Goal: Information Seeking & Learning: Learn about a topic

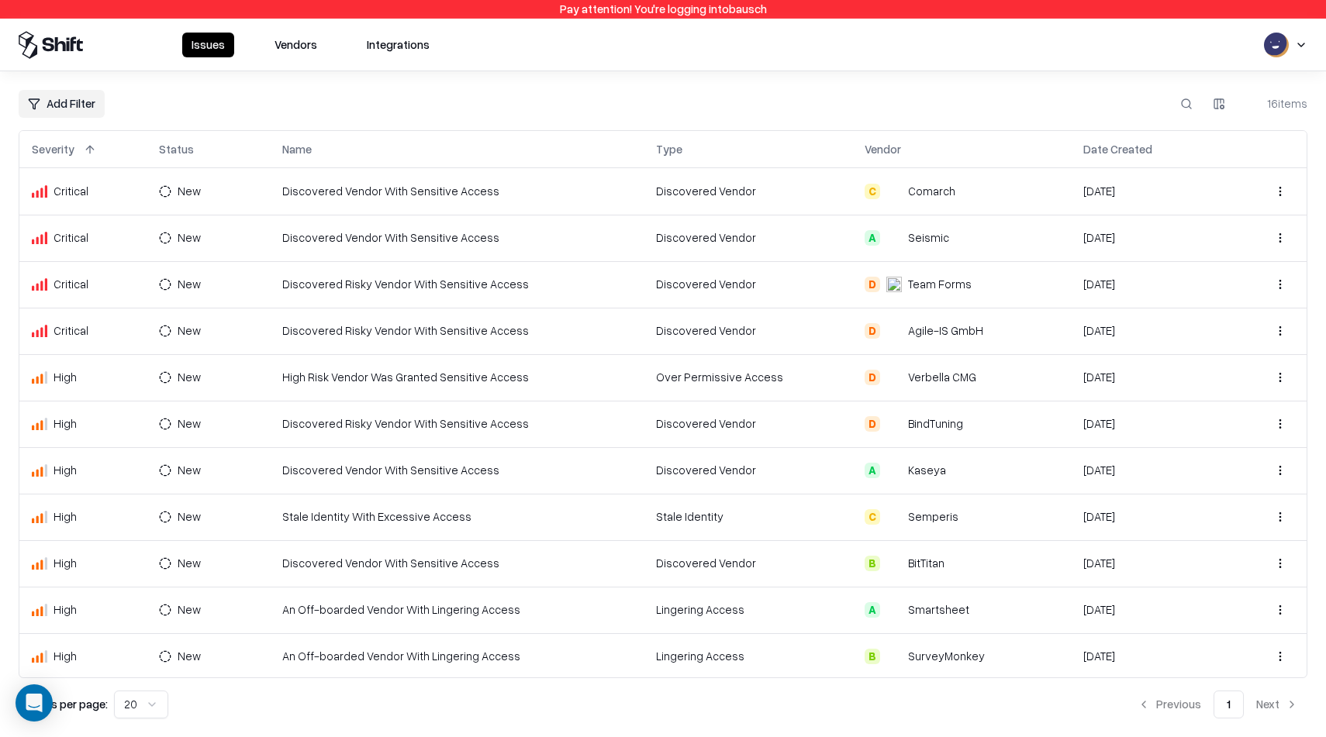
click at [526, 513] on td "Stale Identity With Excessive Access" at bounding box center [456, 517] width 373 height 47
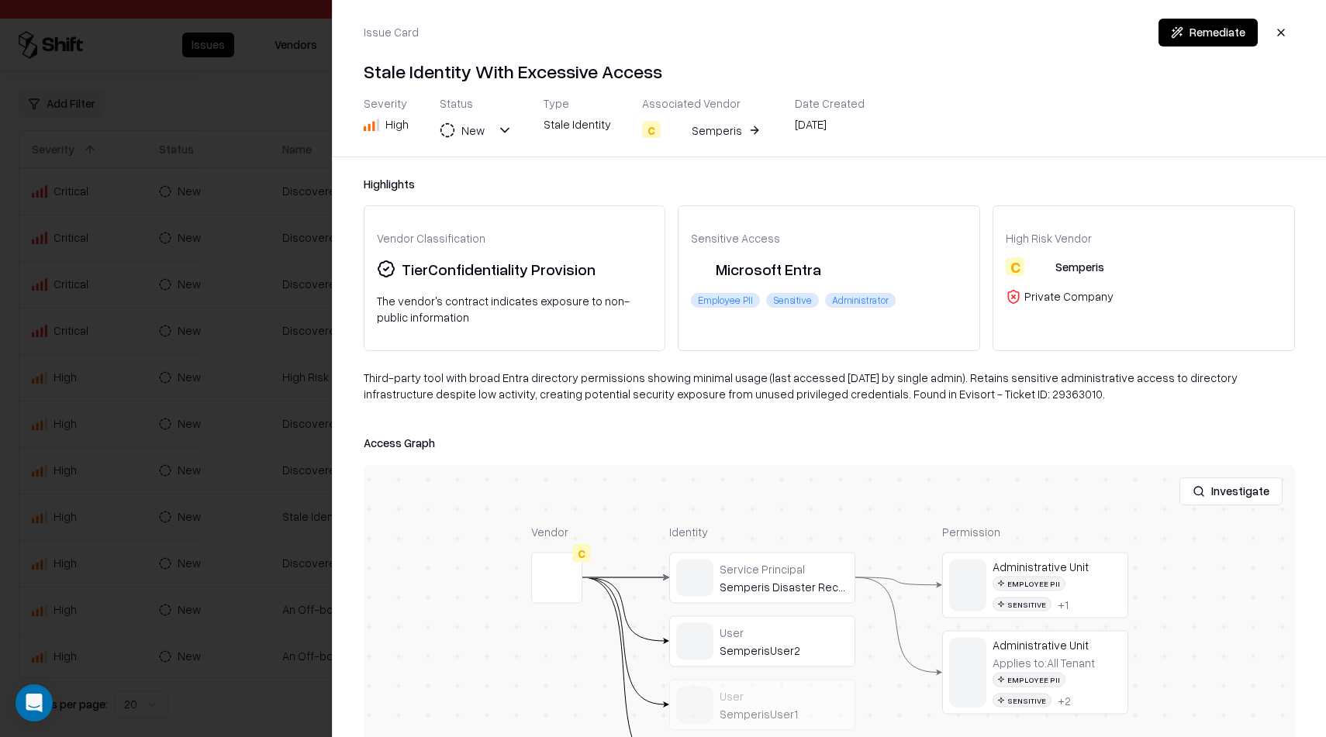
click at [67, 580] on div at bounding box center [663, 368] width 1326 height 737
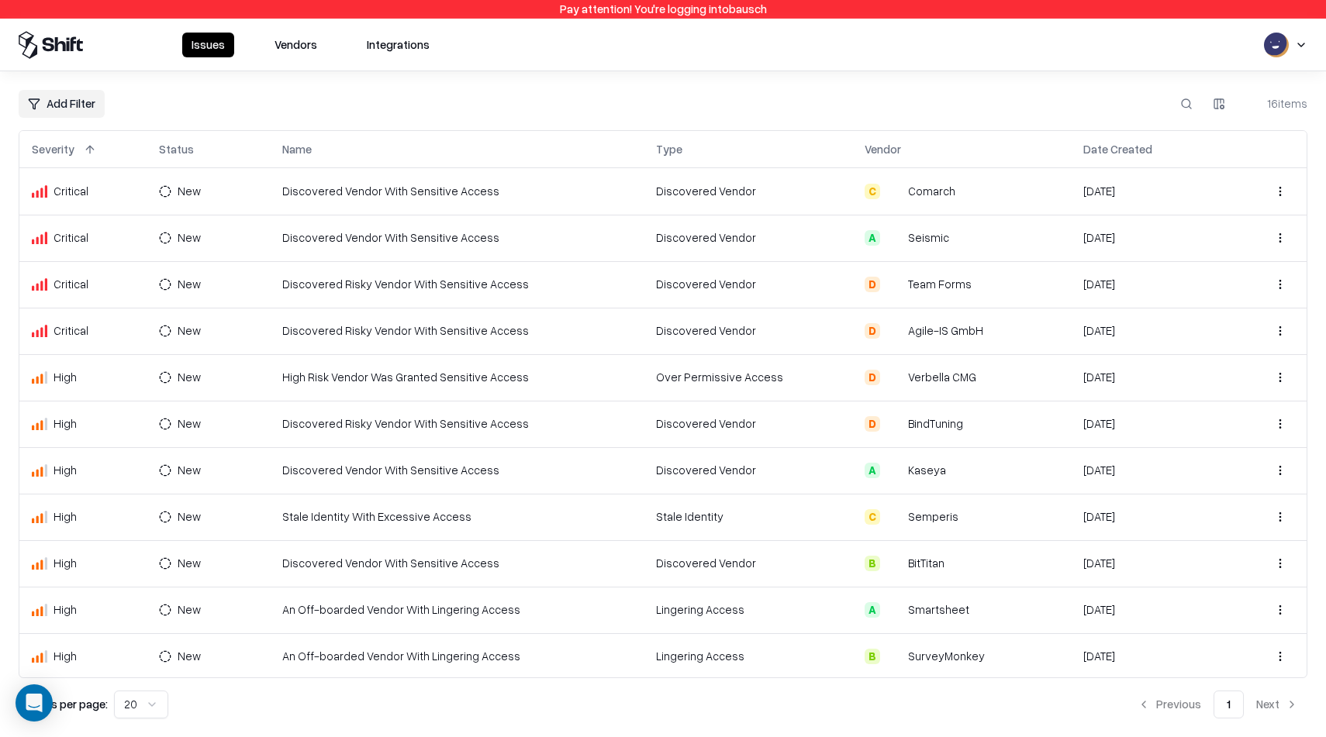
click at [555, 612] on td "An Off-boarded Vendor With Lingering Access" at bounding box center [456, 610] width 373 height 47
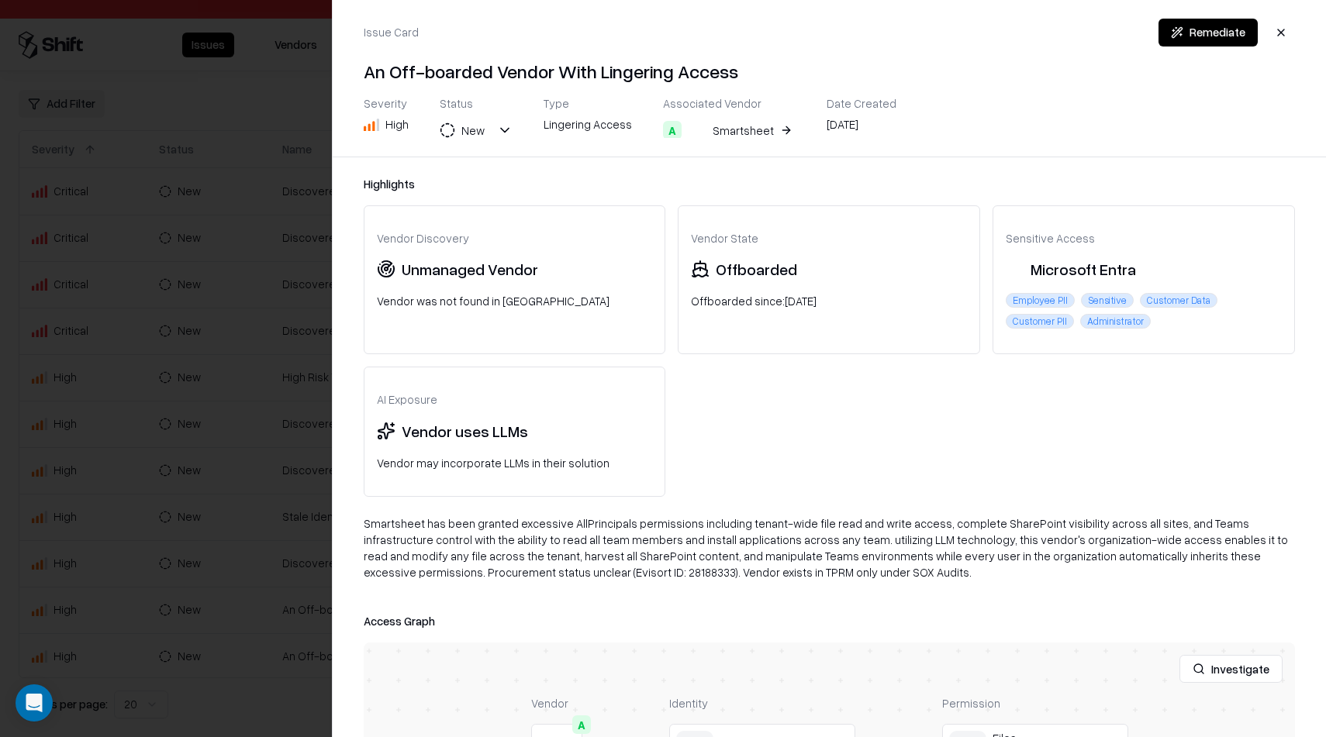
click at [265, 432] on div at bounding box center [663, 368] width 1326 height 737
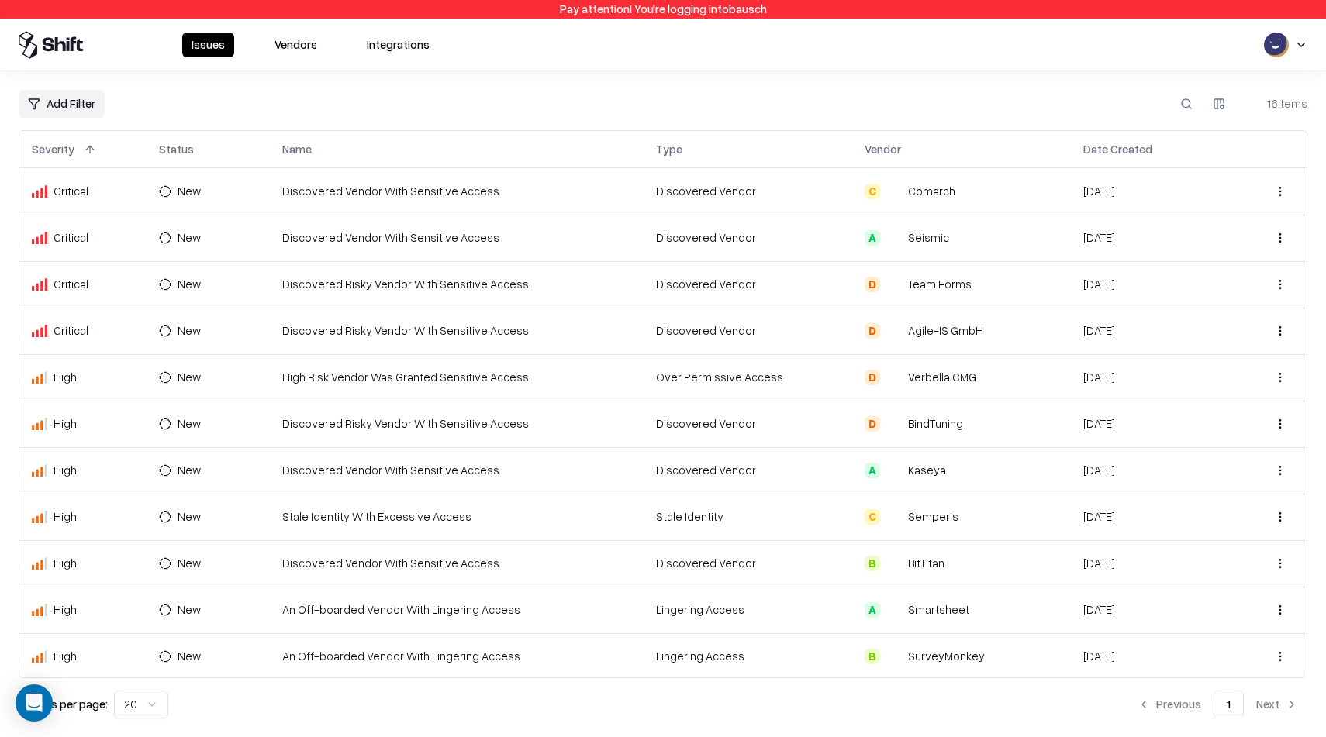
click at [534, 425] on td "Discovered Risky Vendor With Sensitive Access" at bounding box center [456, 424] width 373 height 47
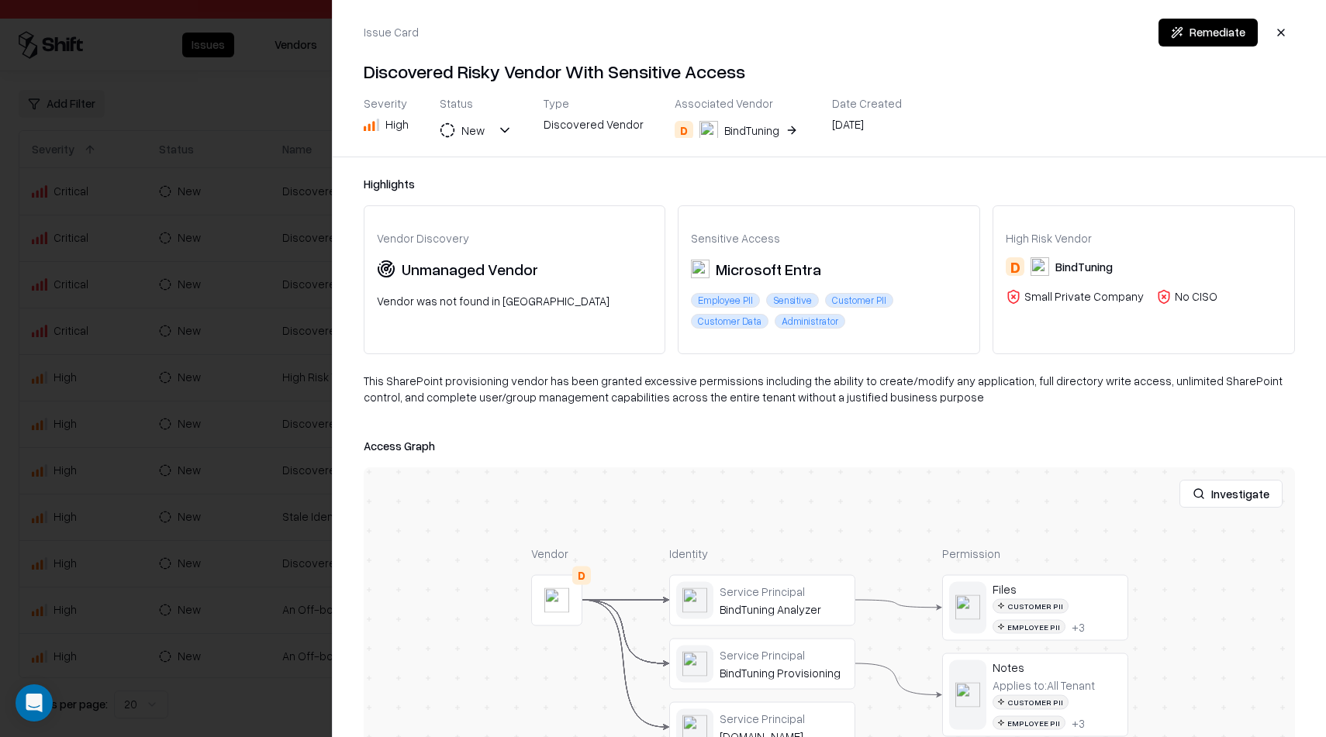
click at [734, 130] on div "BindTuning" at bounding box center [751, 130] width 55 height 16
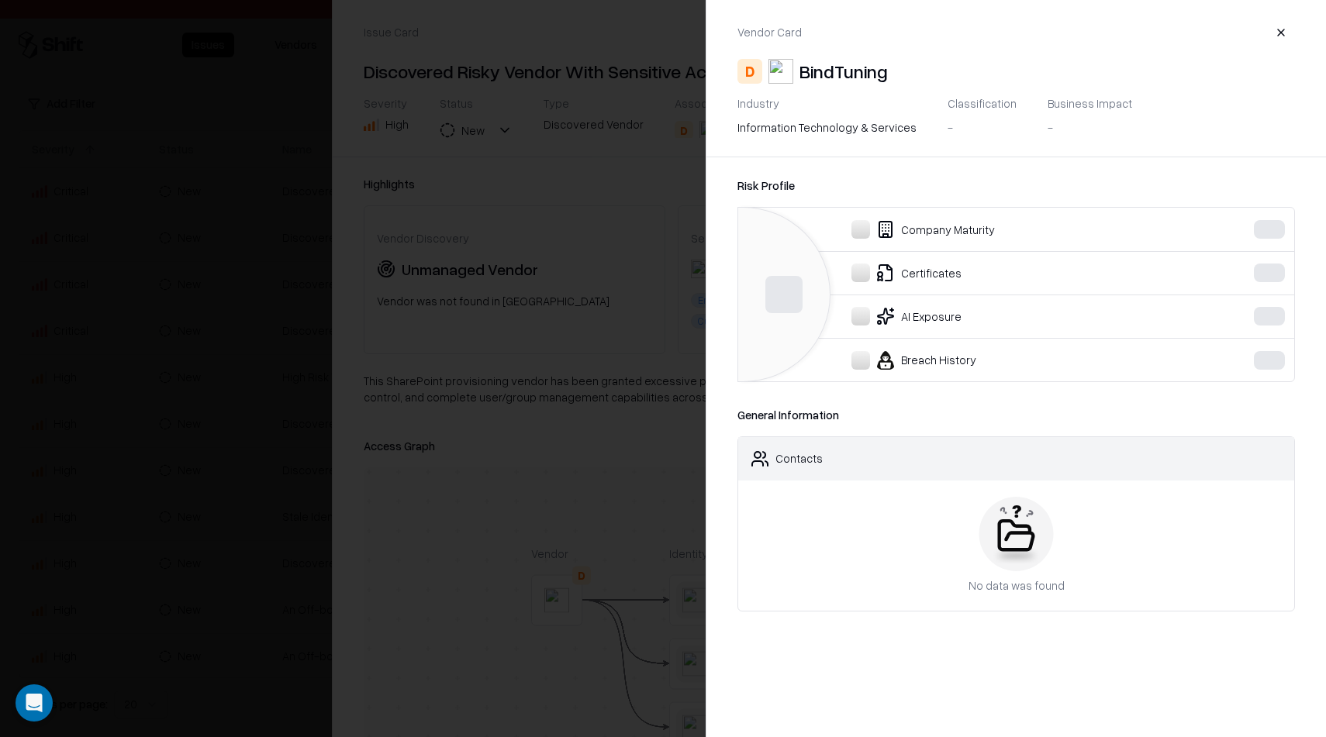
click at [734, 130] on body "Pay attention! You're logging into bausch Issues Vendors Integrations Add Filte…" at bounding box center [663, 368] width 1326 height 737
click at [734, 130] on div at bounding box center [663, 368] width 1326 height 737
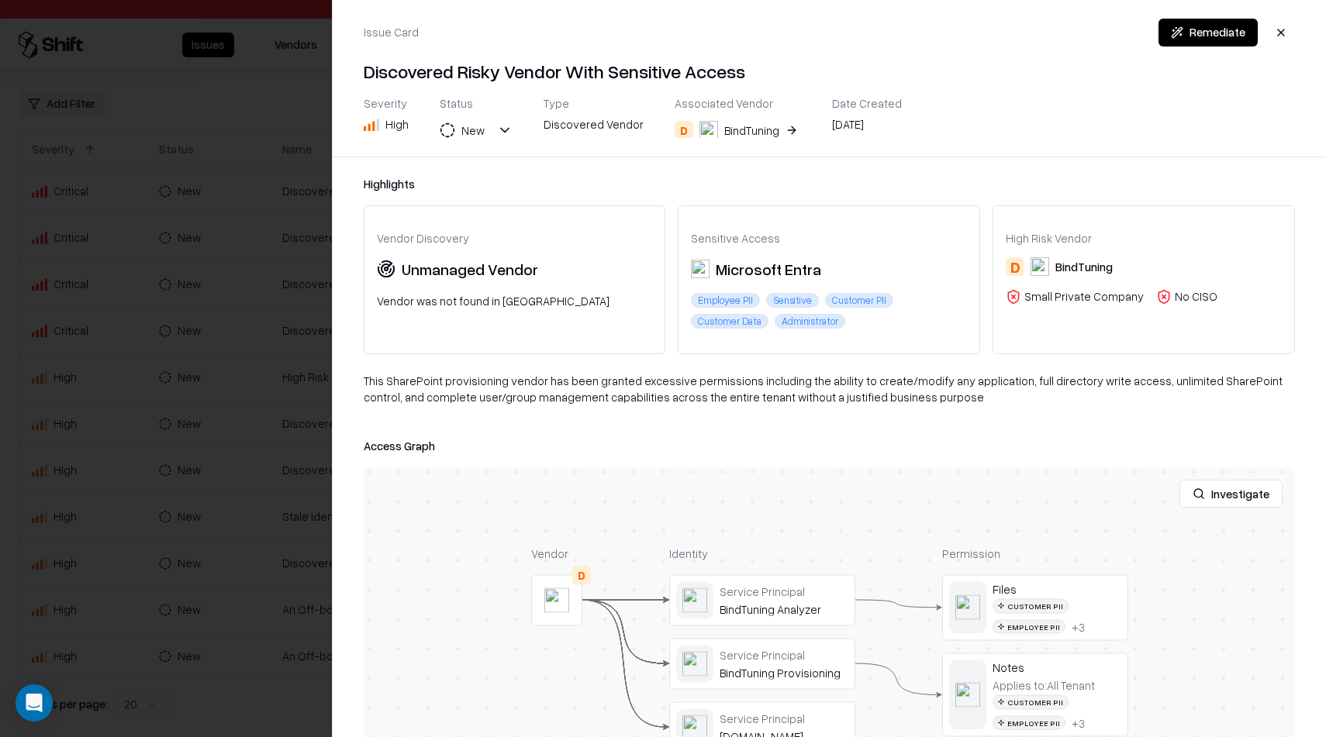
click at [734, 130] on div "BindTuning" at bounding box center [751, 130] width 55 height 16
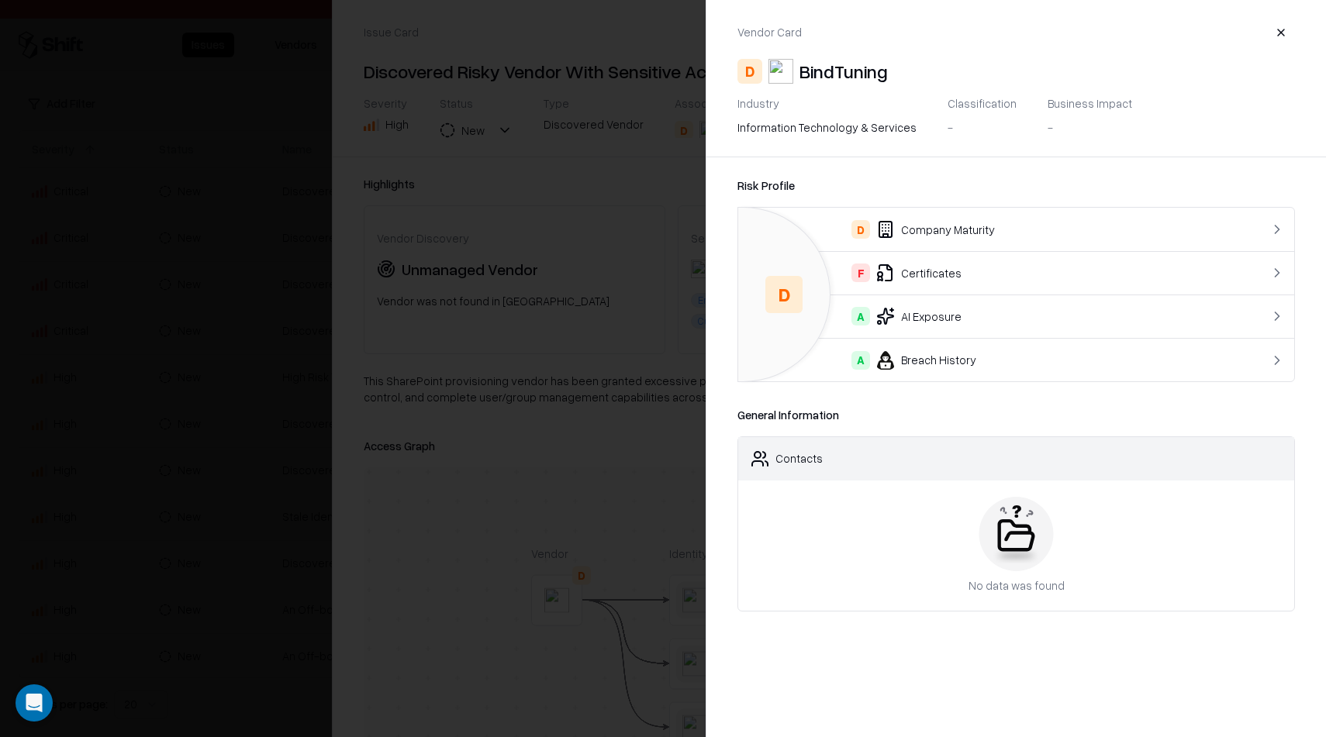
click at [821, 62] on div "BindTuning" at bounding box center [843, 71] width 88 height 25
copy div "BindTuning"
click at [784, 71] on object "BindTuning" at bounding box center [780, 71] width 25 height 25
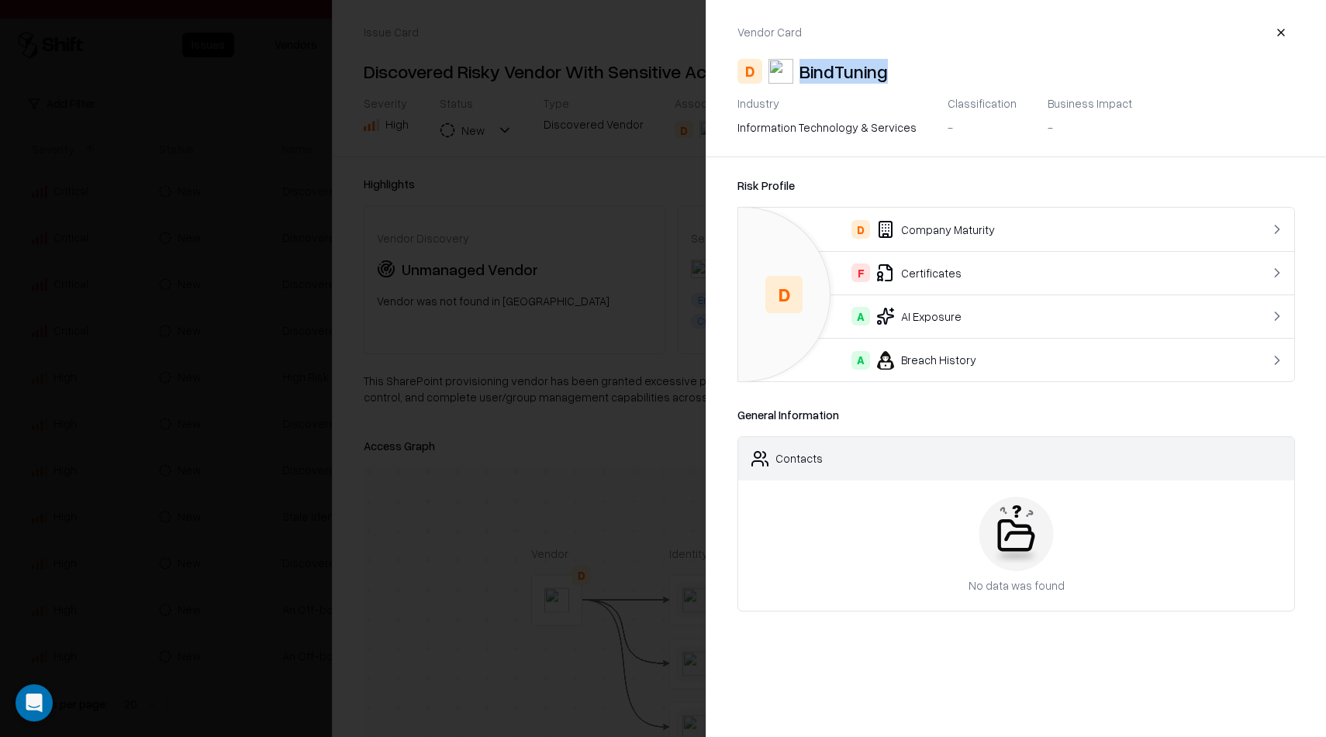
click at [784, 71] on object "BindTuning" at bounding box center [780, 71] width 25 height 25
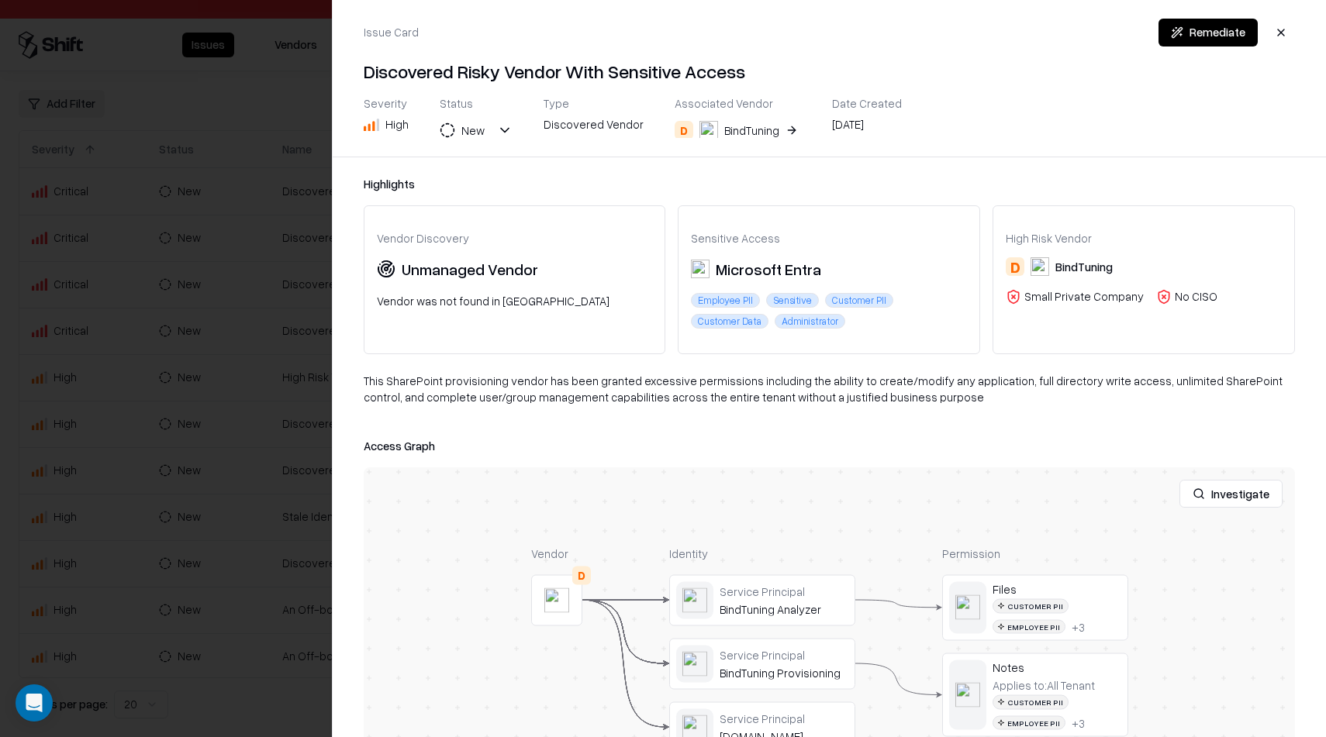
click at [720, 381] on div "This SharePoint provisioning vendor has been granted excessive permissions incl…" at bounding box center [830, 395] width 932 height 45
click at [721, 379] on div "This SharePoint provisioning vendor has been granted excessive permissions incl…" at bounding box center [830, 395] width 932 height 45
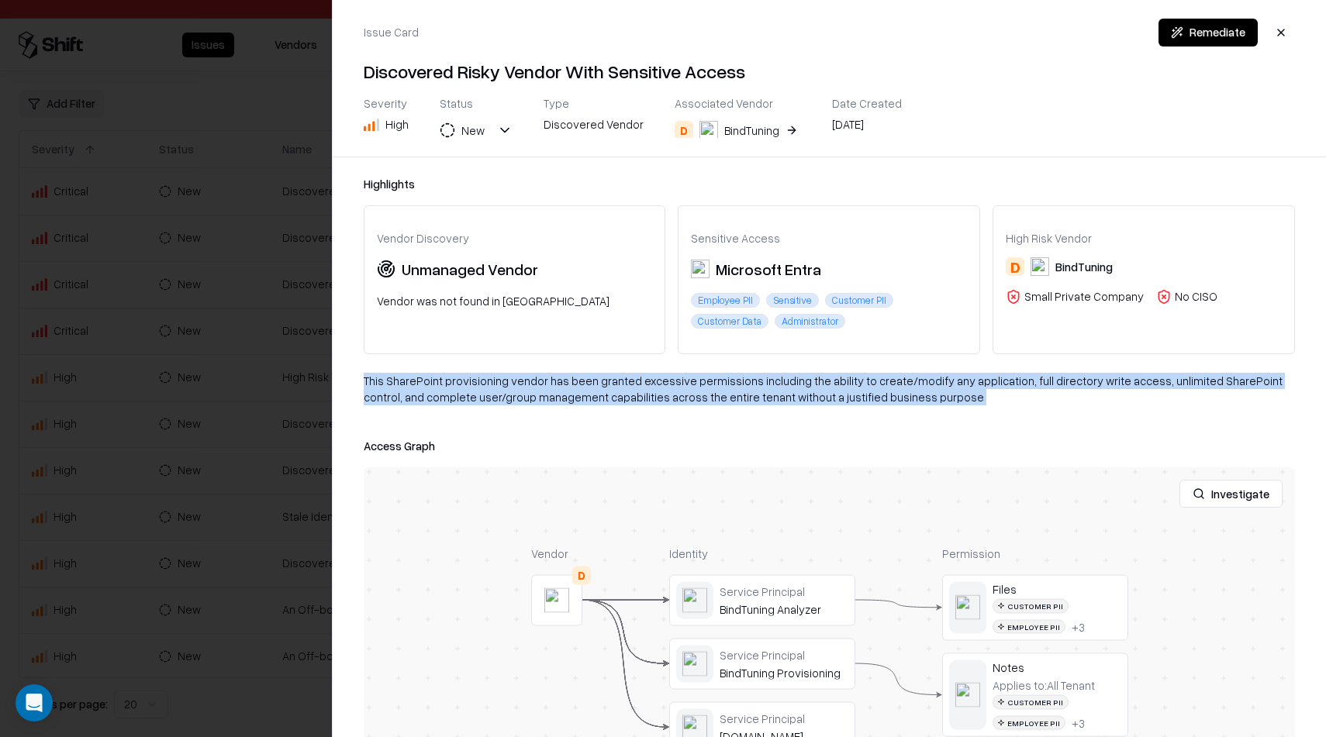
click at [721, 379] on div "This SharePoint provisioning vendor has been granted excessive permissions incl…" at bounding box center [830, 395] width 932 height 45
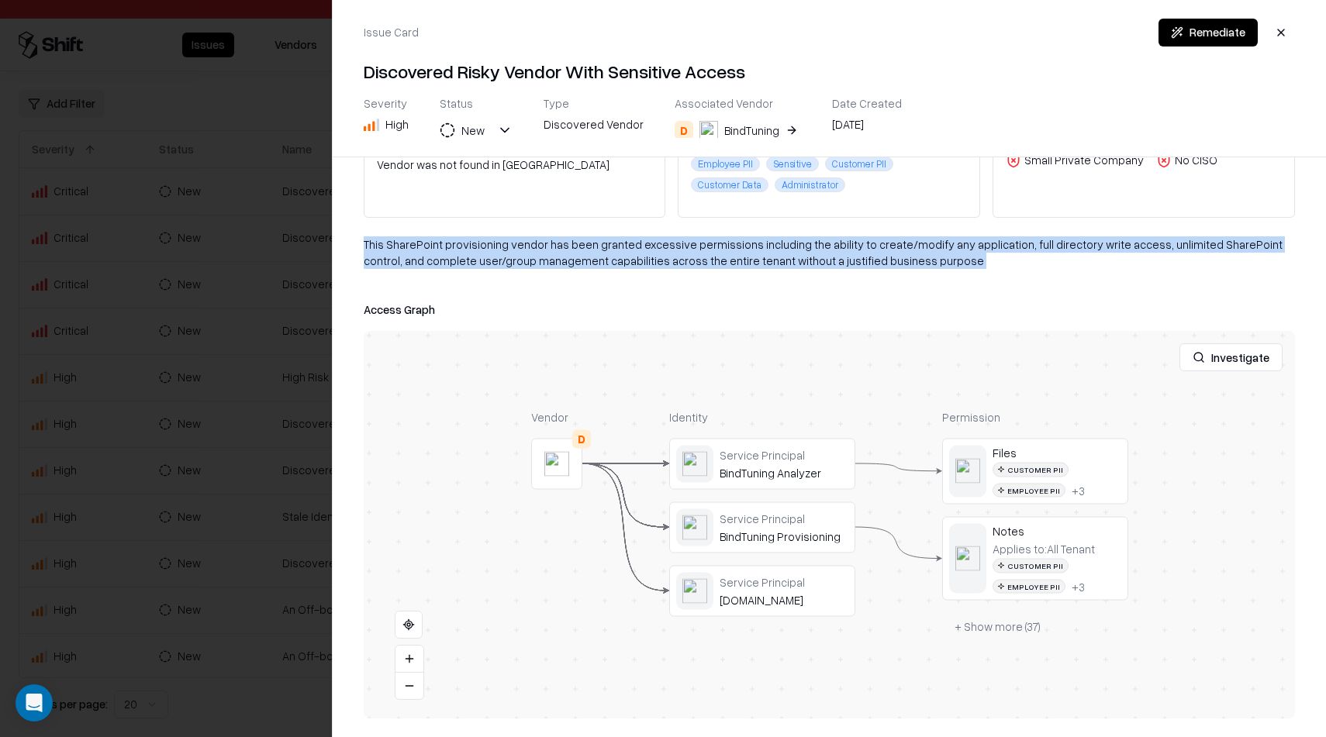
click at [224, 394] on div at bounding box center [663, 368] width 1326 height 737
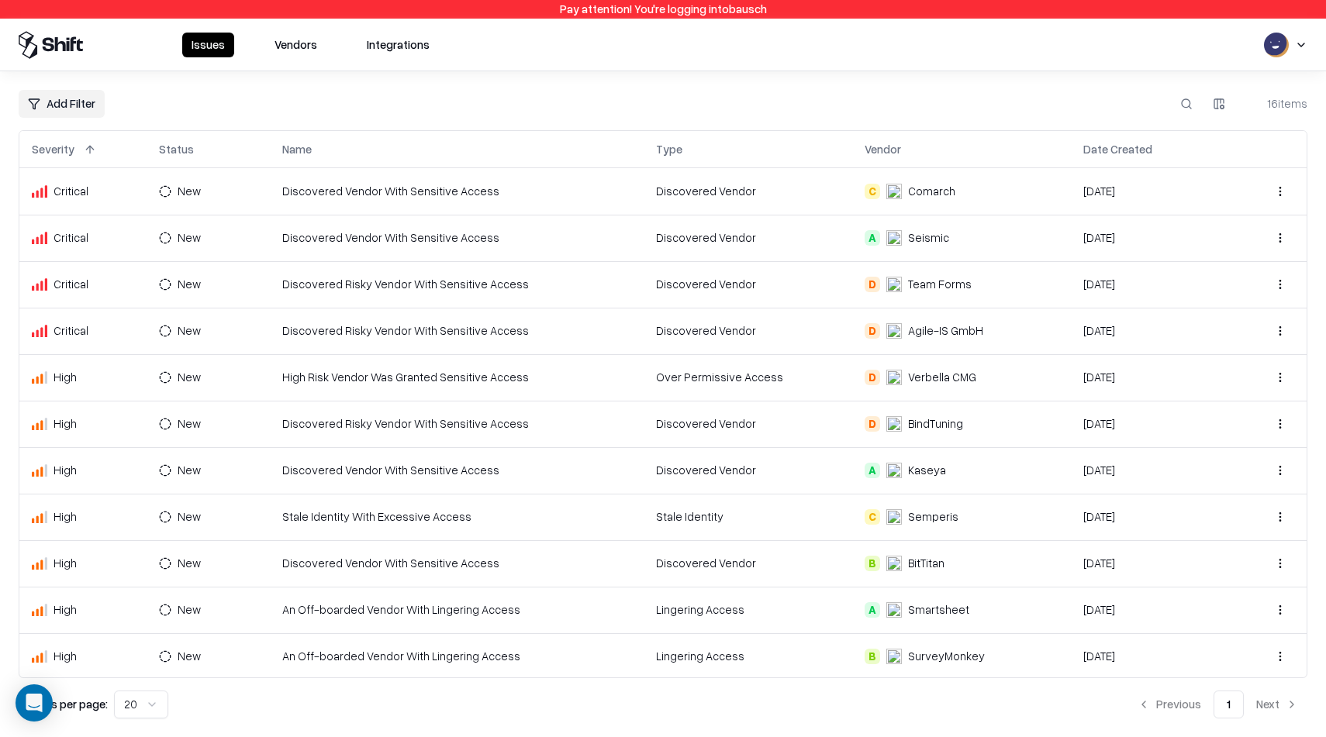
click at [391, 606] on td "An Off-boarded Vendor With Lingering Access" at bounding box center [456, 610] width 373 height 47
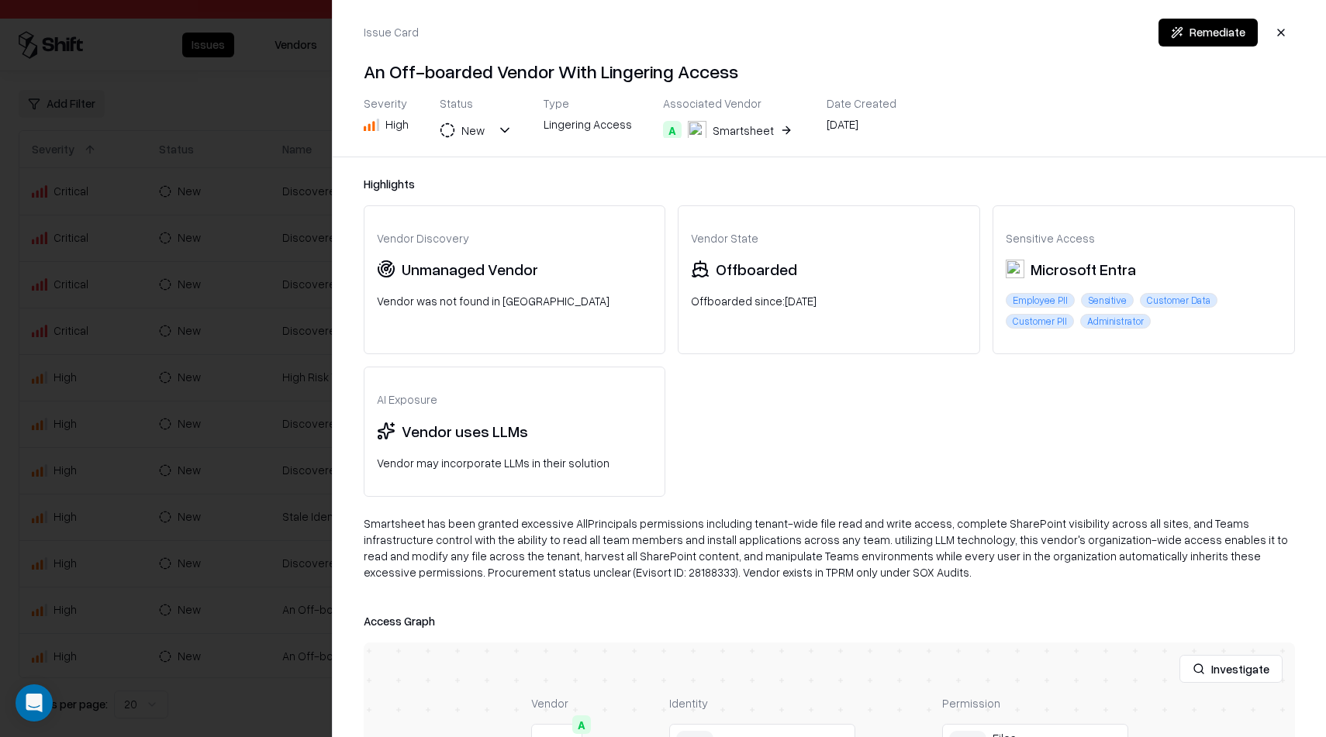
click at [663, 135] on div "A" at bounding box center [672, 130] width 19 height 19
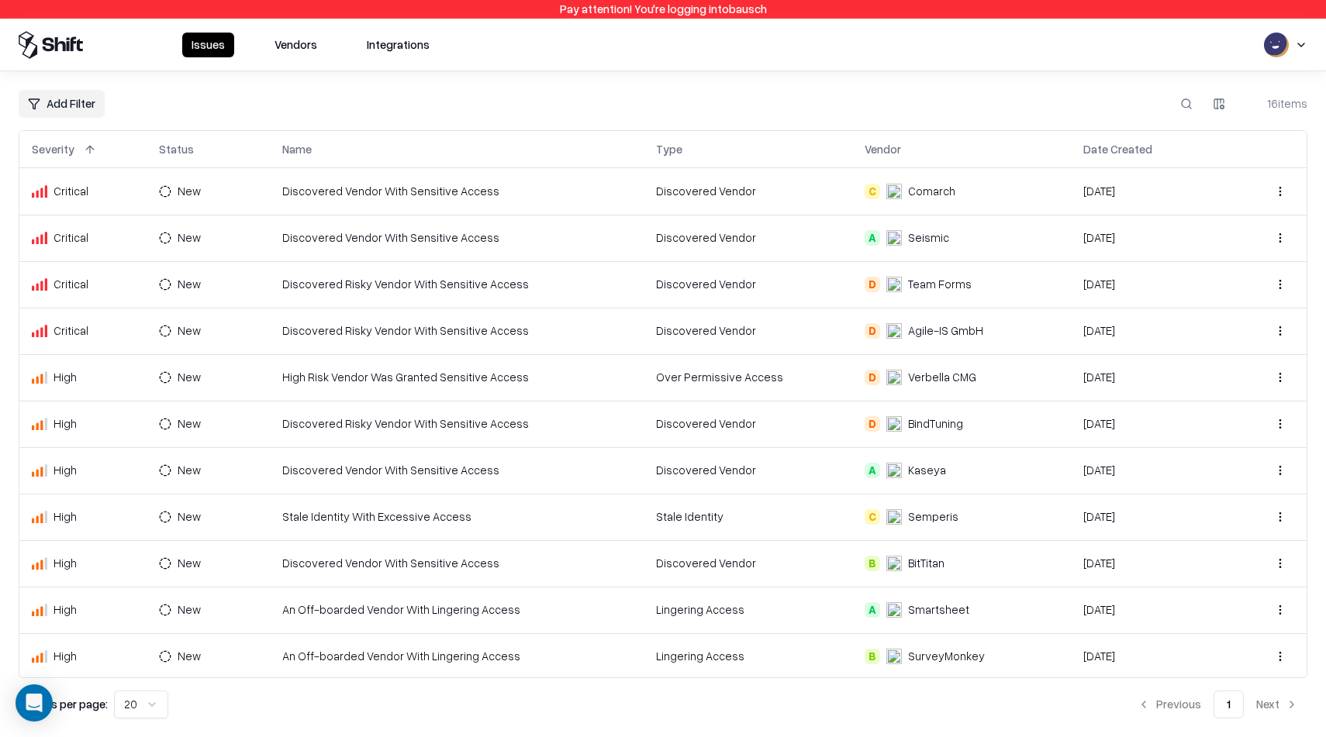
click at [602, 610] on td "An Off-boarded Vendor With Lingering Access" at bounding box center [456, 610] width 373 height 47
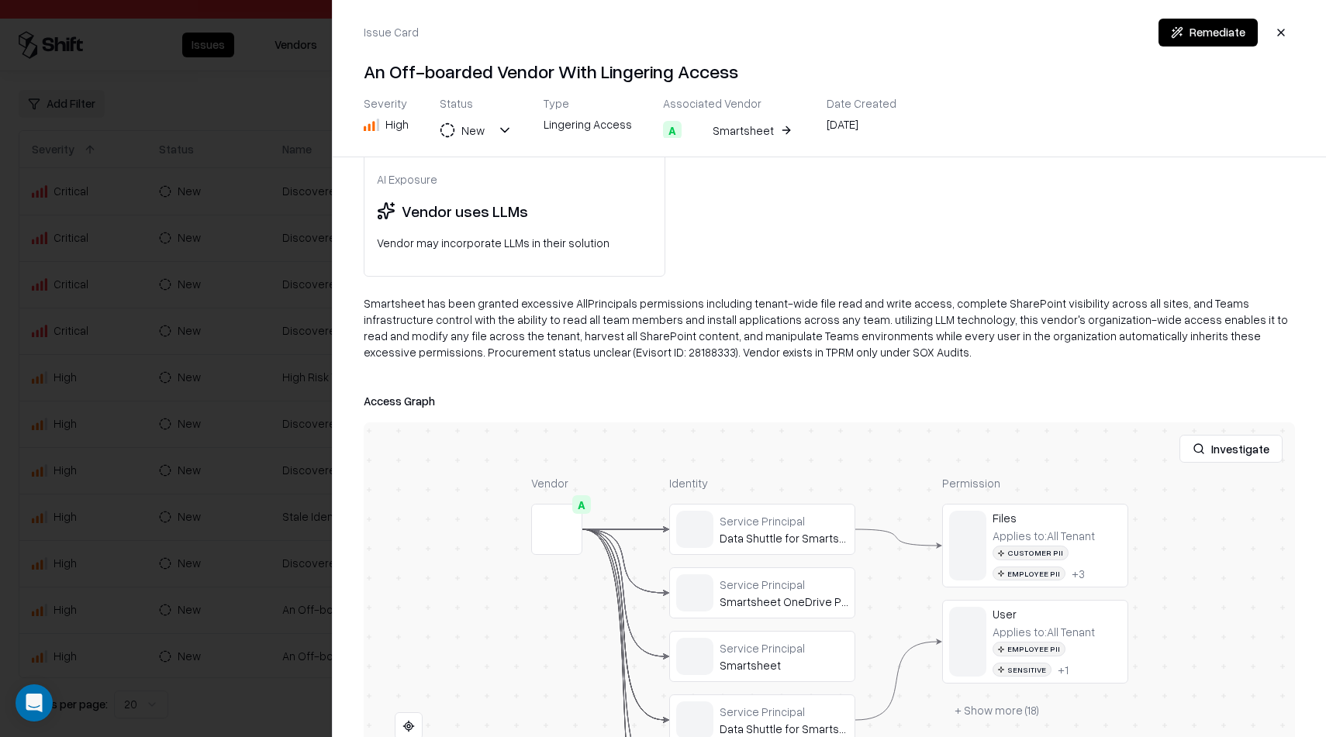
scroll to position [322, 0]
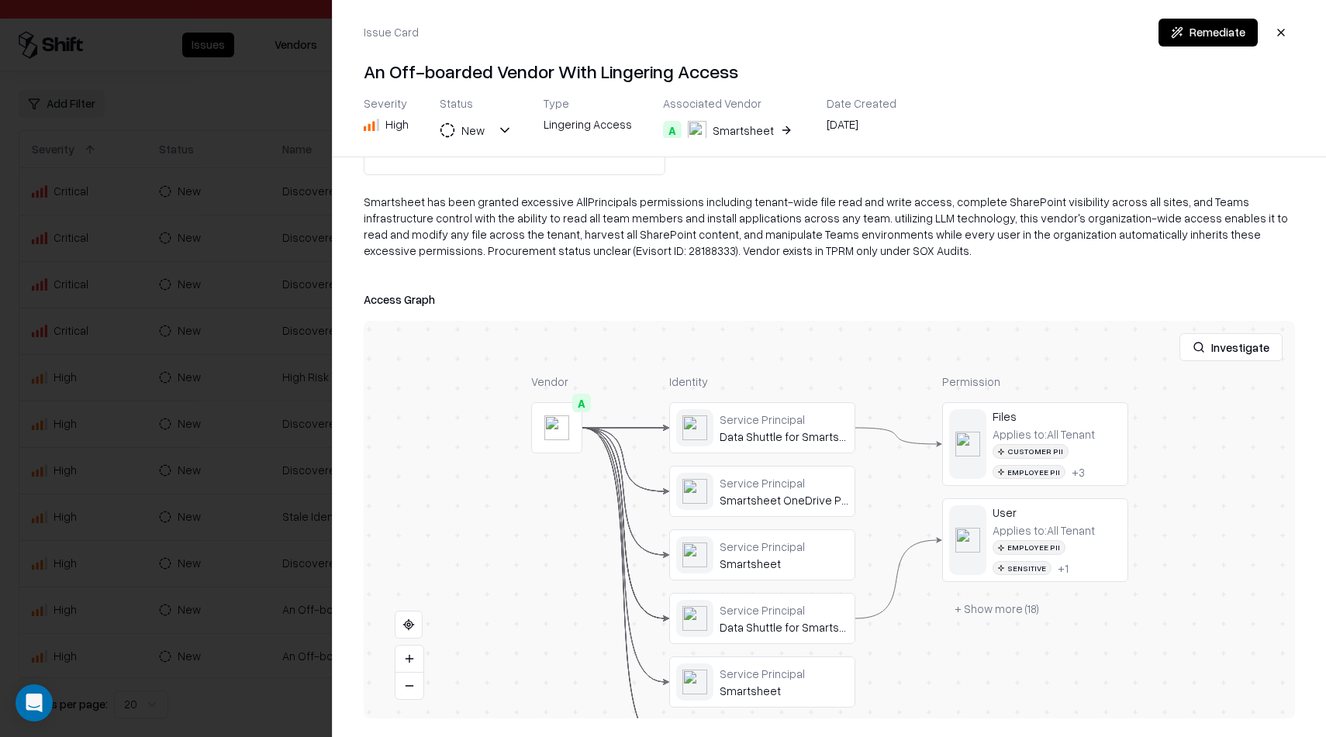
click at [0, 0] on div at bounding box center [0, 0] width 0 height 0
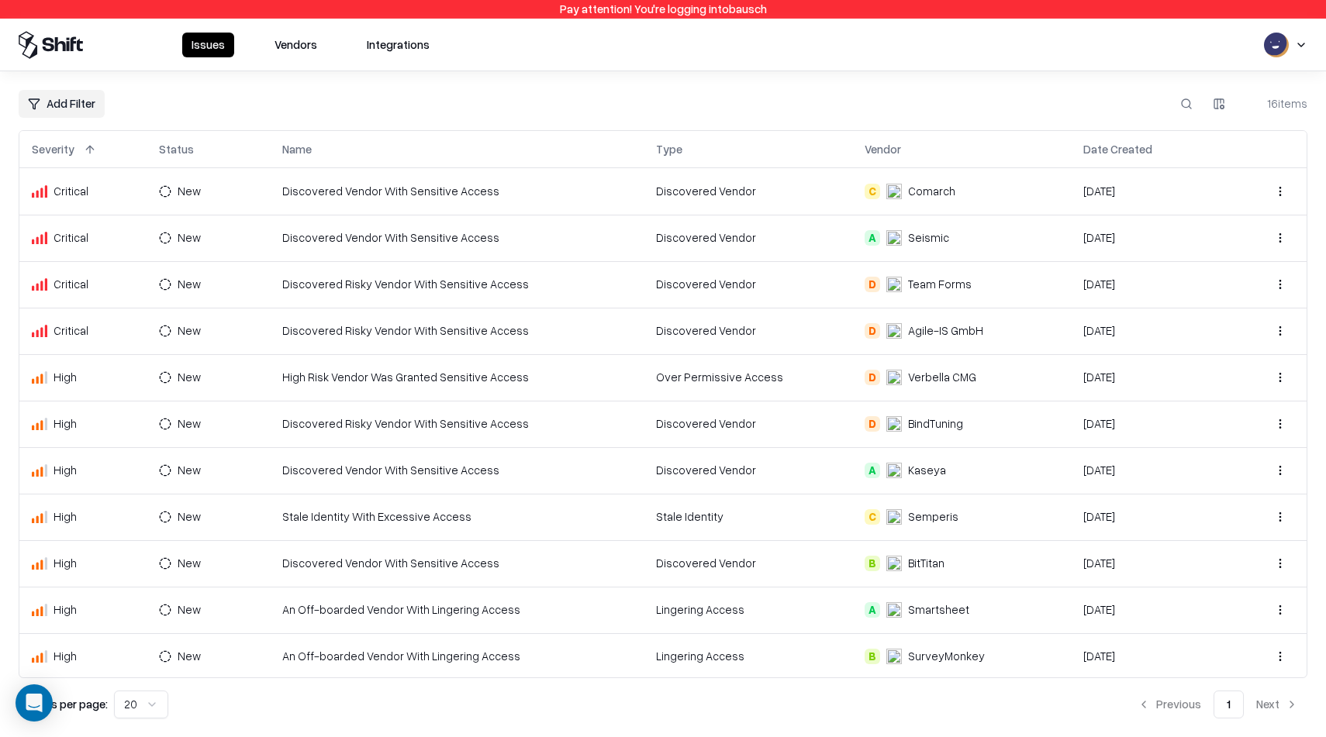
click at [436, 661] on td "An Off-boarded Vendor With Lingering Access" at bounding box center [456, 656] width 373 height 47
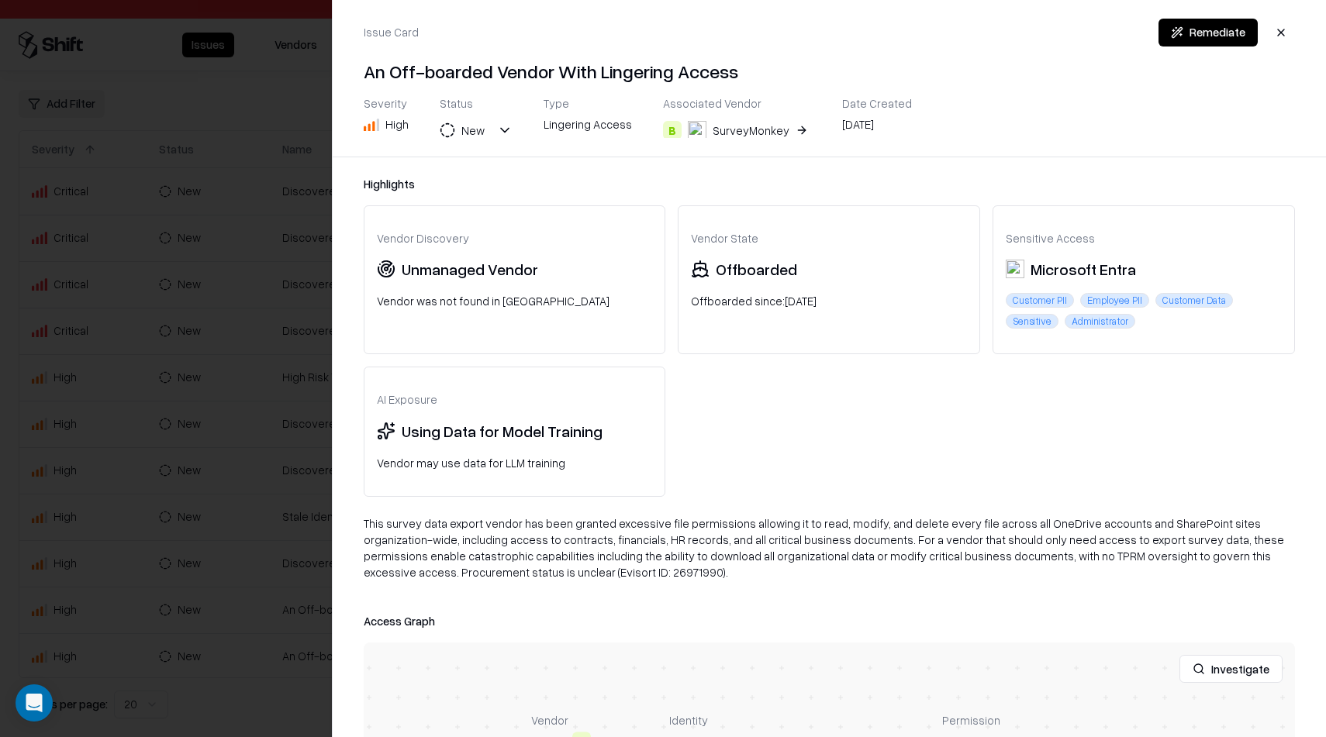
click at [522, 535] on div "This survey data export vendor has been granted excessive file permissions allo…" at bounding box center [830, 555] width 932 height 78
click at [523, 535] on div "This survey data export vendor has been granted excessive file permissions allo…" at bounding box center [830, 555] width 932 height 78
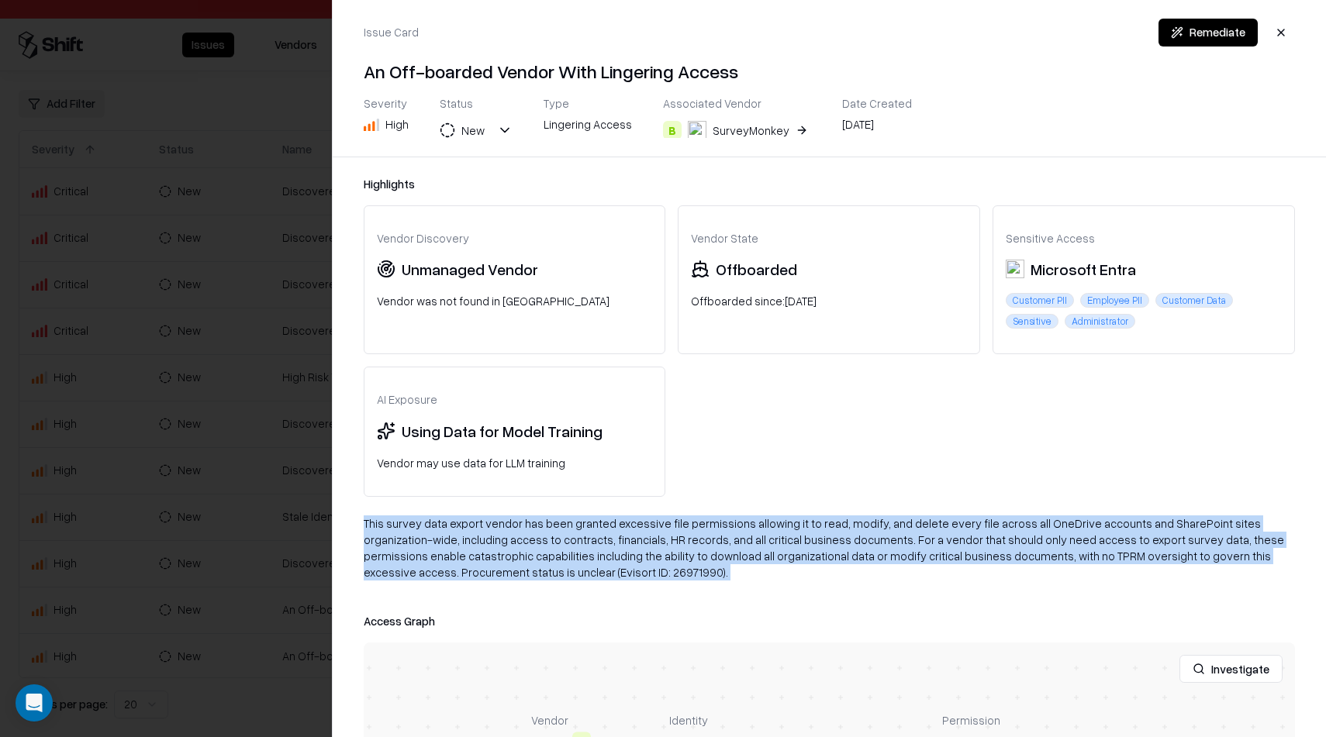
copy div "This survey data export vendor has been granted excessive file permissions allo…"
click at [537, 423] on div "Using Data for Model Training" at bounding box center [502, 430] width 201 height 23
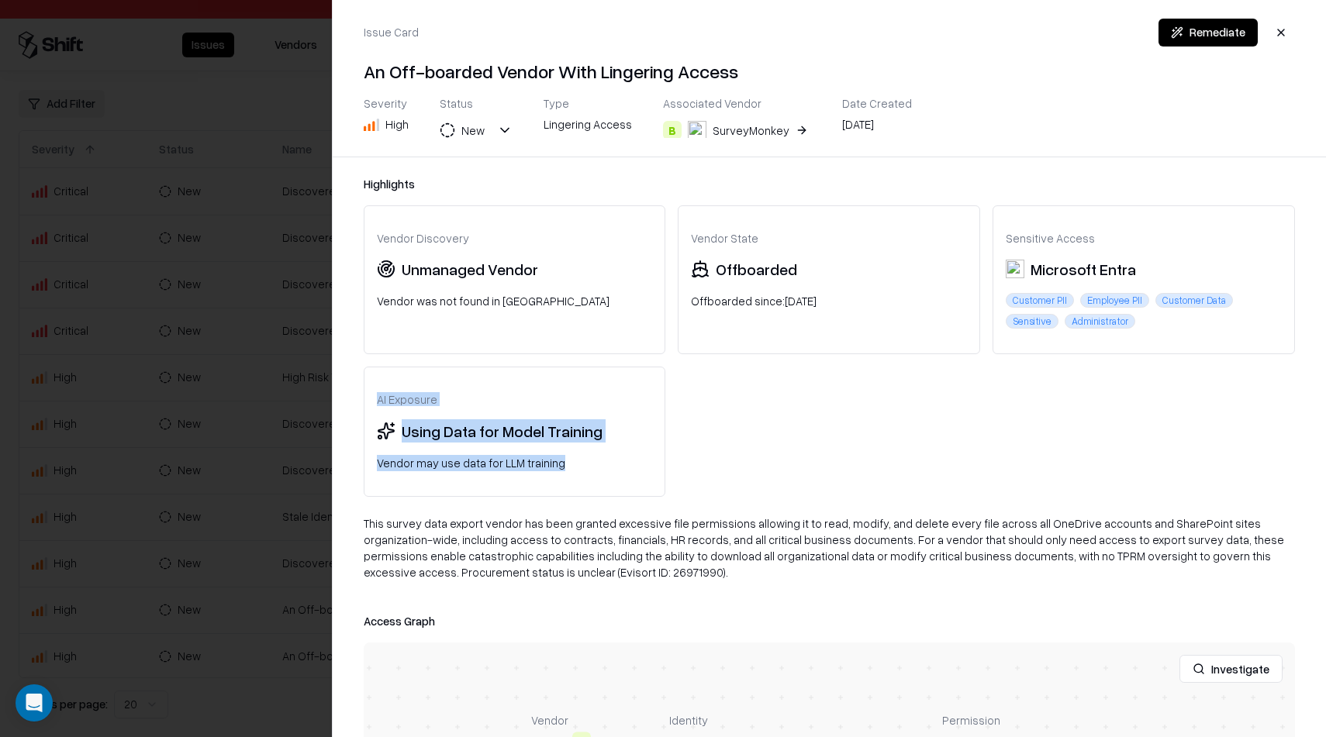
drag, startPoint x: 571, startPoint y: 471, endPoint x: 338, endPoint y: 376, distance: 251.4
click at [337, 375] on div "Highlights Vendor Discovery Unmanaged Vendor Vendor was not found in TPRM Vendo…" at bounding box center [830, 447] width 994 height 580
copy div "AI Exposure Using Data for Model Training Vendor may use data for LLM training"
click at [846, 474] on div "Vendor Discovery Unmanaged Vendor Vendor was not found in TPRM Vendor State Off…" at bounding box center [830, 351] width 932 height 292
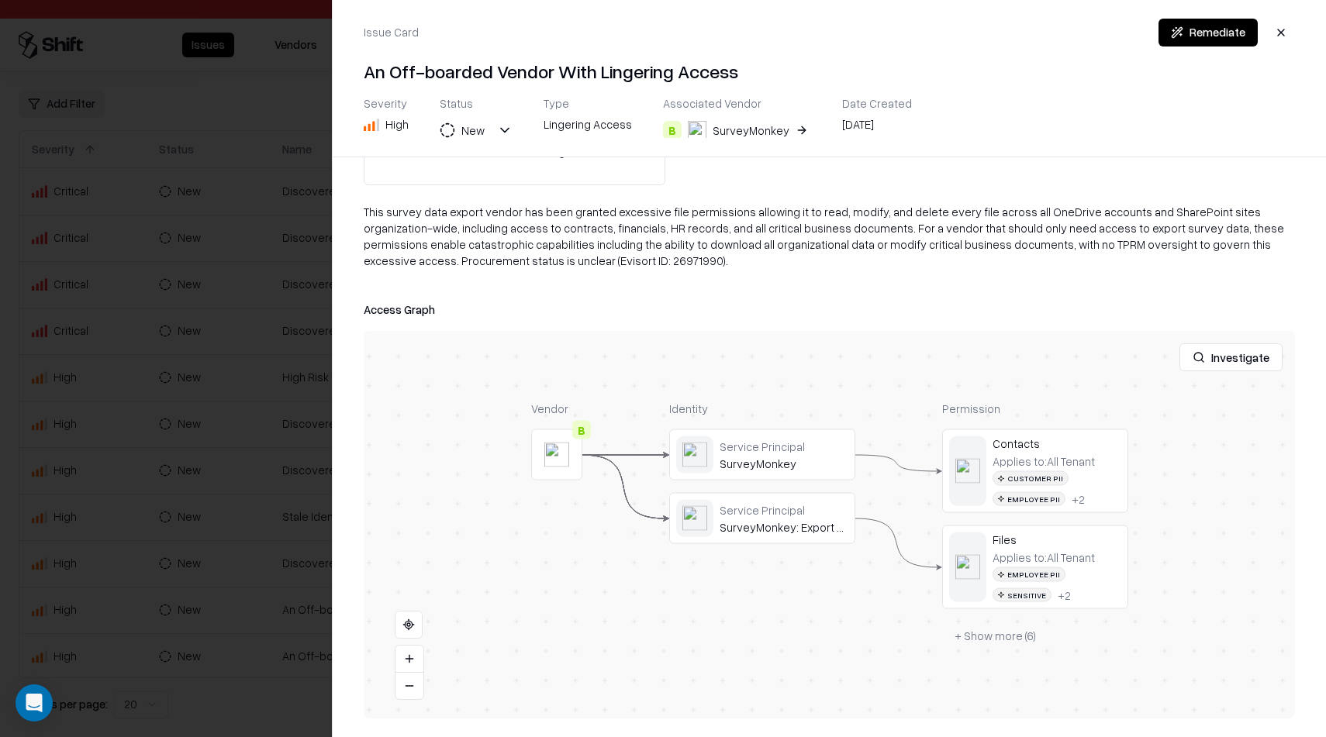
click at [1295, 679] on div "Highlights Vendor Discovery Unmanaged Vendor Vendor was not found in TPRM Vendo…" at bounding box center [830, 447] width 994 height 580
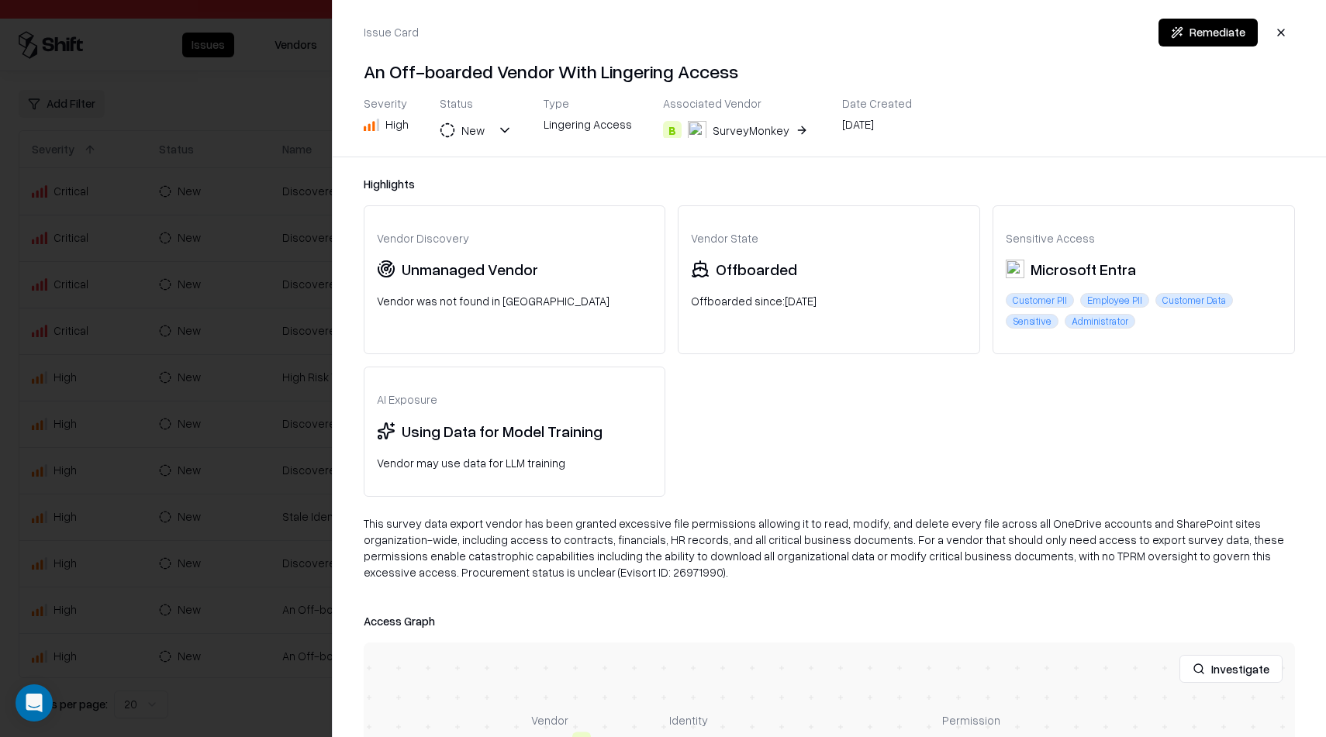
click at [332, 288] on div "Issue Card Remediate An Off-boarded Vendor With Lingering Access Severity High …" at bounding box center [829, 368] width 995 height 737
